Goal: Task Accomplishment & Management: Use online tool/utility

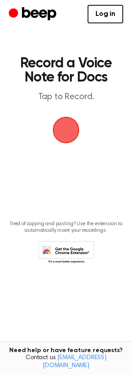
click at [71, 128] on span "button" at bounding box center [66, 130] width 27 height 27
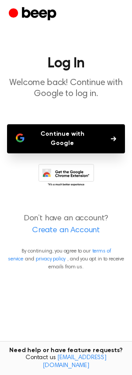
click at [71, 128] on button "Continue with Google" at bounding box center [66, 138] width 118 height 29
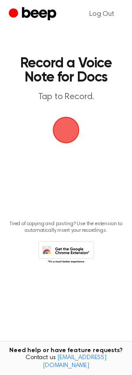
click at [59, 134] on span "button" at bounding box center [66, 130] width 27 height 27
click at [70, 116] on span "button" at bounding box center [66, 130] width 29 height 29
click at [70, 112] on span "button" at bounding box center [66, 130] width 37 height 37
click at [74, 32] on main "Record a Voice Note for Docs Tap to Record. Tired of copying and pasting? Use t…" at bounding box center [66, 173] width 132 height 347
